Goal: Information Seeking & Learning: Learn about a topic

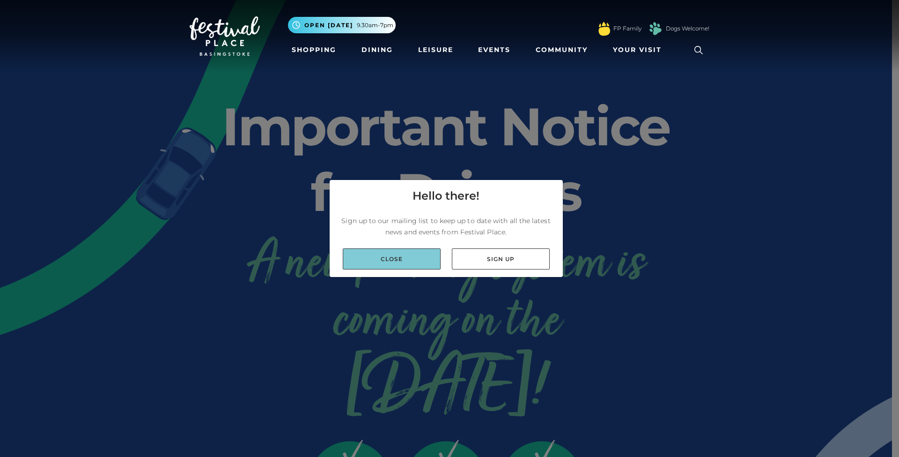
click at [422, 265] on link "Close" at bounding box center [392, 258] width 98 height 21
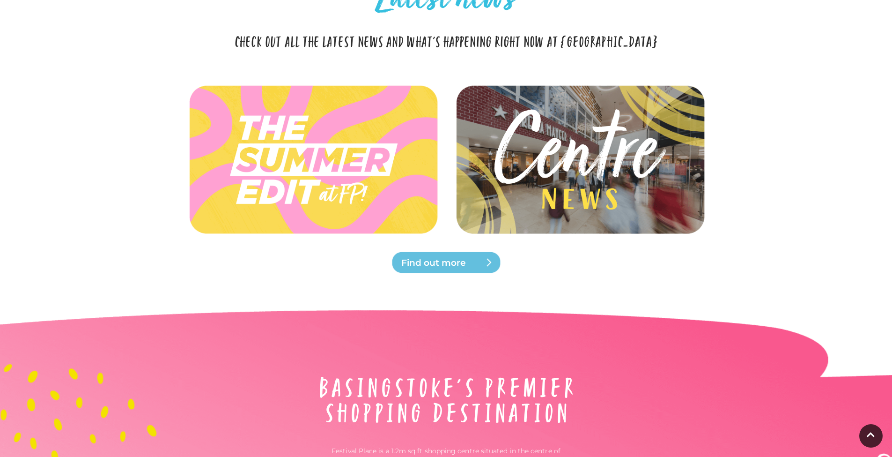
scroll to position [2160, 0]
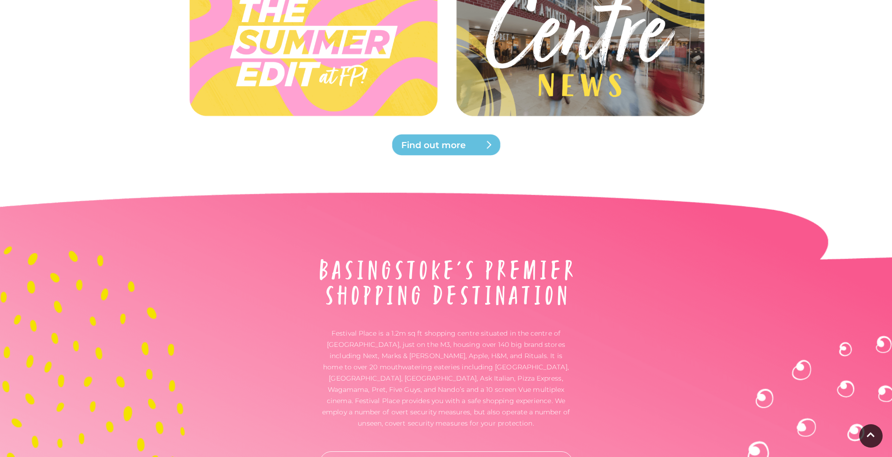
click at [568, 68] on img at bounding box center [580, 41] width 278 height 125
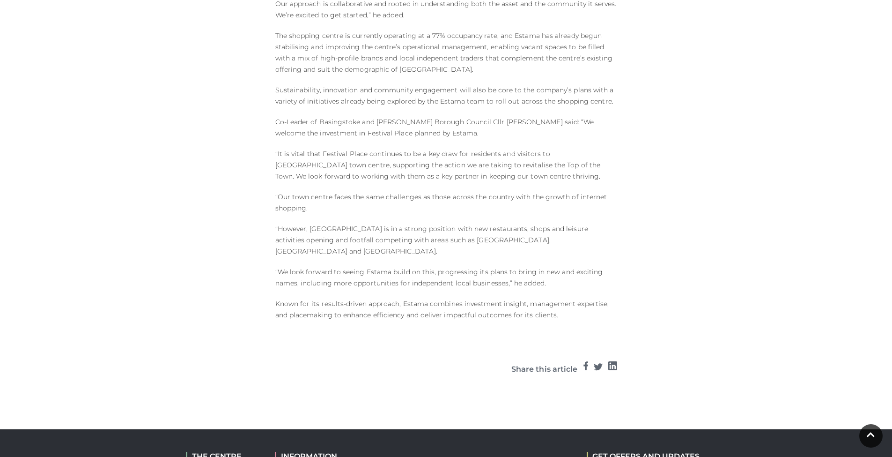
scroll to position [961, 0]
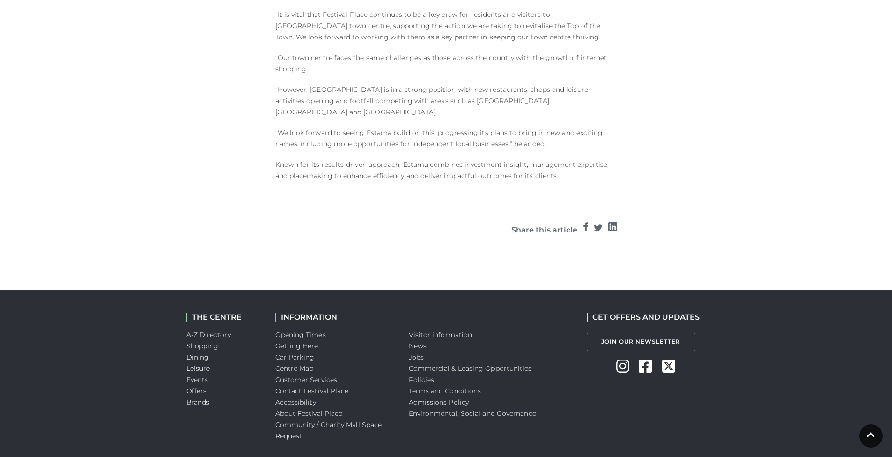
click at [420, 341] on link "News" at bounding box center [418, 345] width 18 height 8
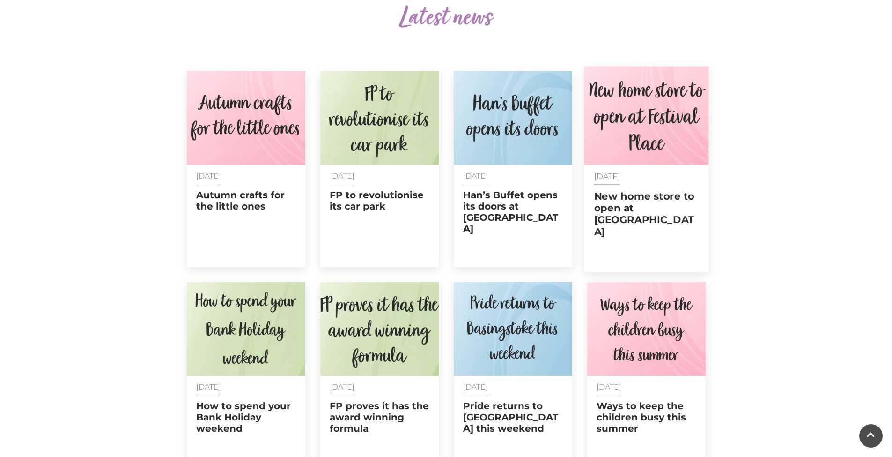
scroll to position [359, 0]
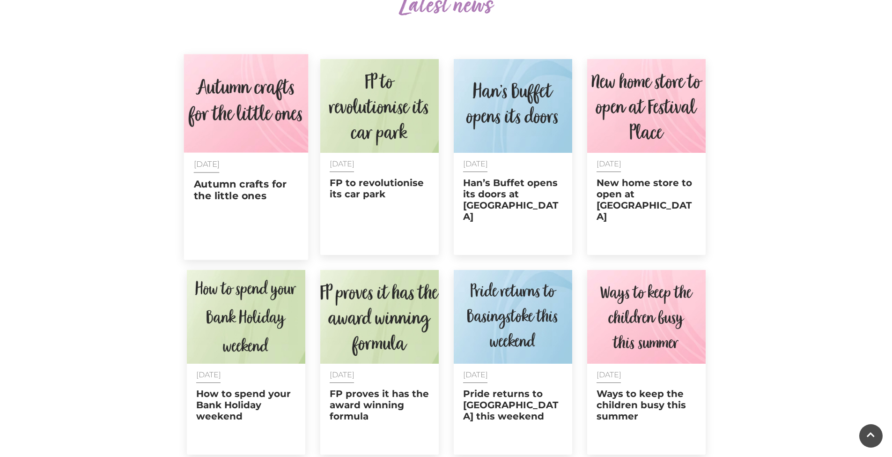
click at [242, 217] on div "[DATE] Autumn crafts for the little ones" at bounding box center [246, 195] width 125 height 84
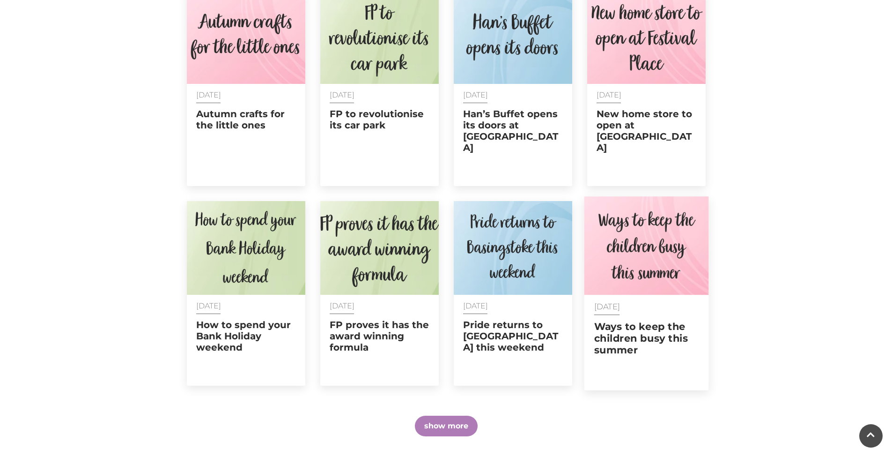
scroll to position [463, 0]
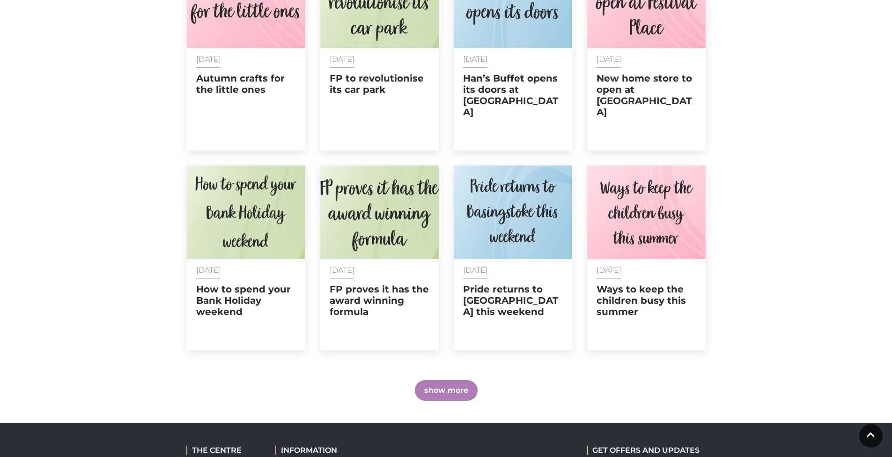
click at [458, 380] on button "show more" at bounding box center [446, 390] width 63 height 21
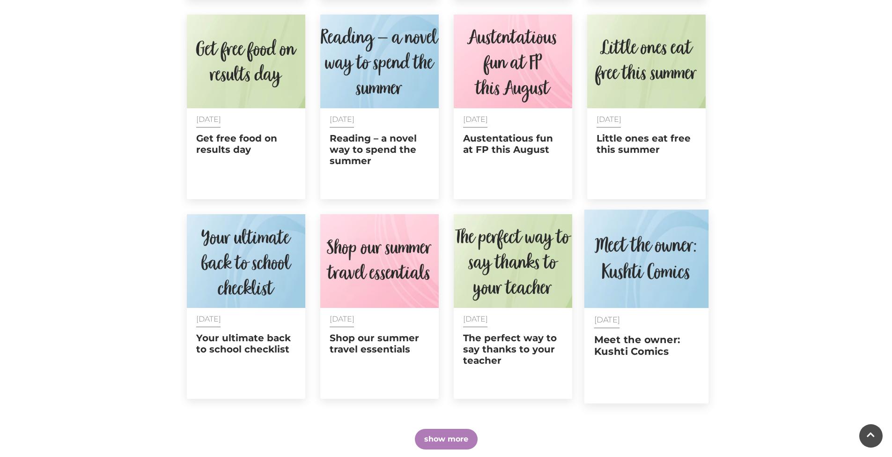
scroll to position [850, 0]
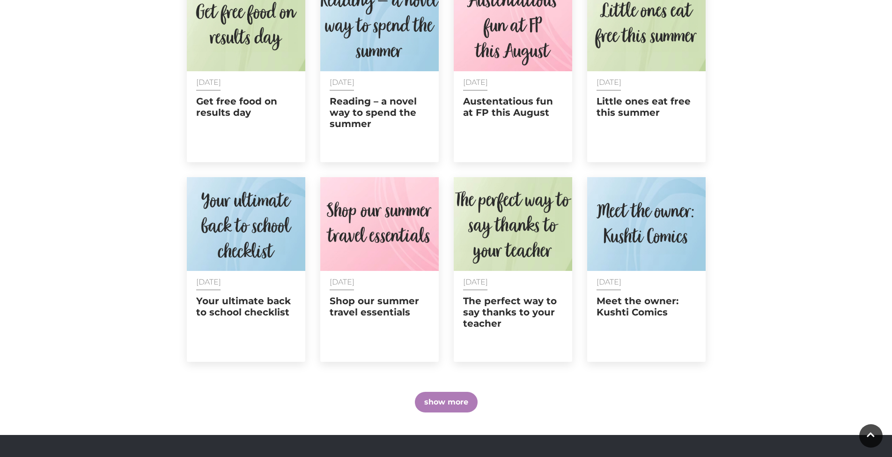
click at [449, 393] on button "show more" at bounding box center [446, 401] width 63 height 21
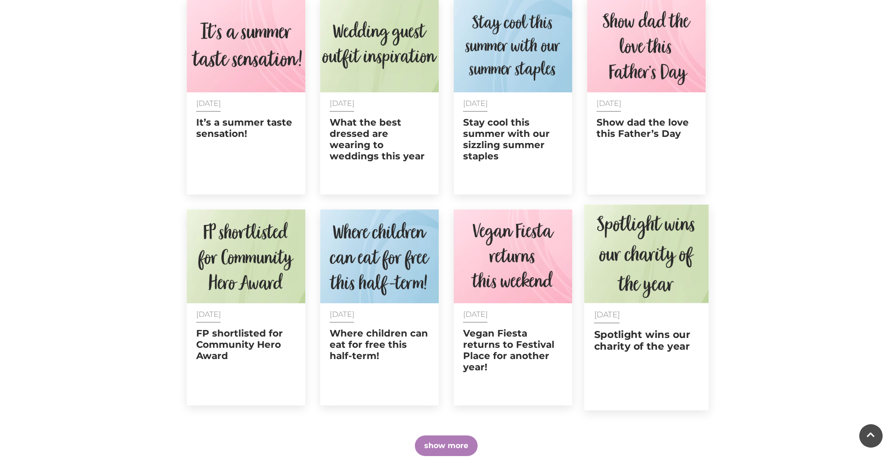
scroll to position [1239, 0]
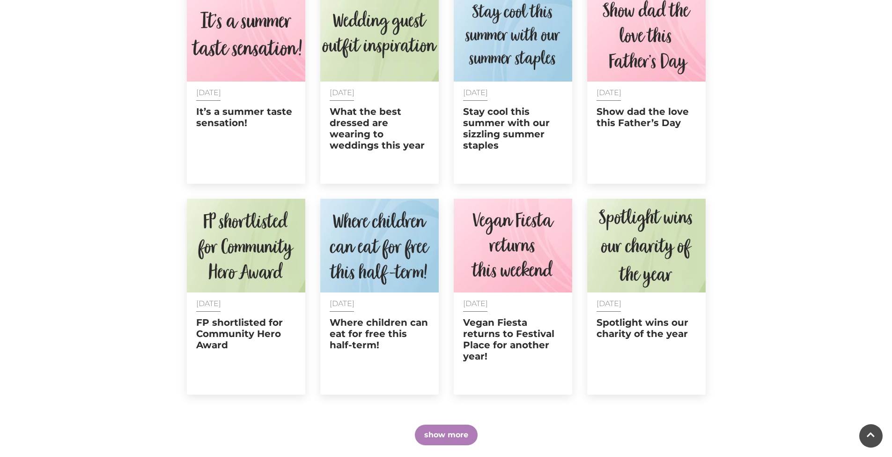
click at [447, 426] on button "show more" at bounding box center [446, 434] width 63 height 21
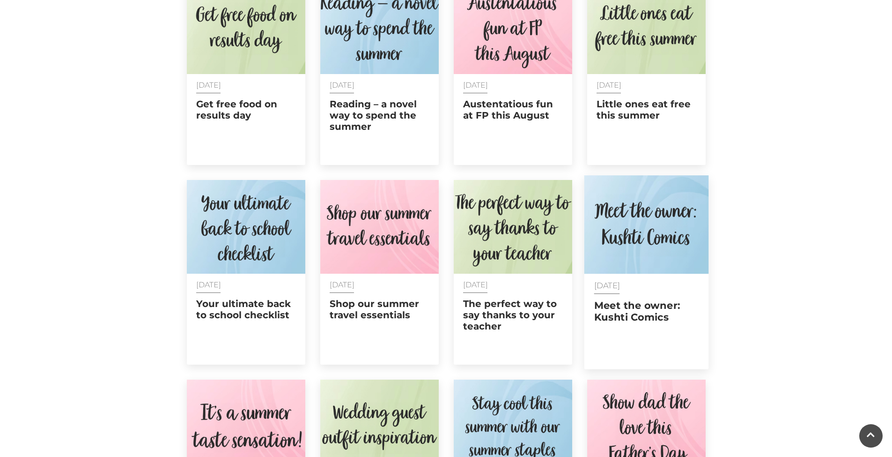
scroll to position [828, 0]
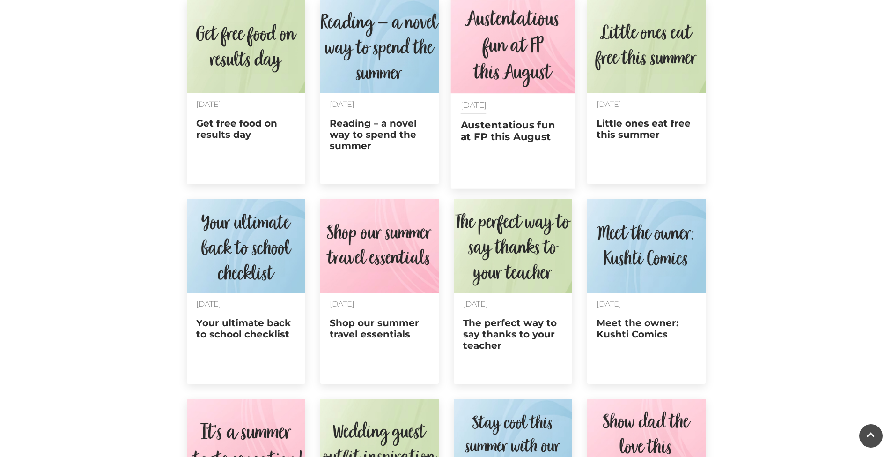
click at [502, 119] on h2 "Austentatious fun at FP this August" at bounding box center [512, 130] width 105 height 23
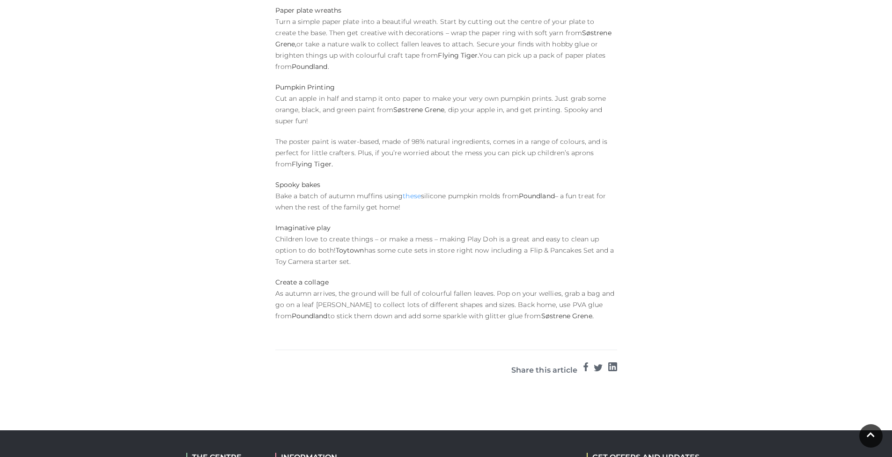
scroll to position [162, 0]
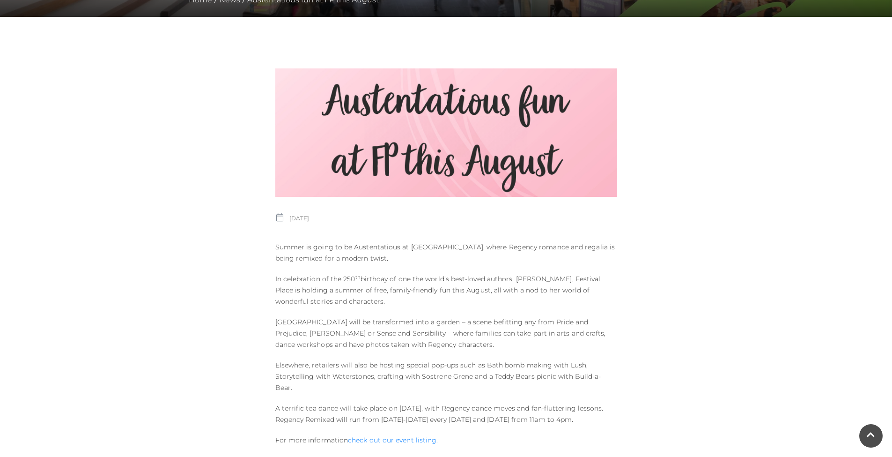
scroll to position [11, 0]
